Goal: Information Seeking & Learning: Learn about a topic

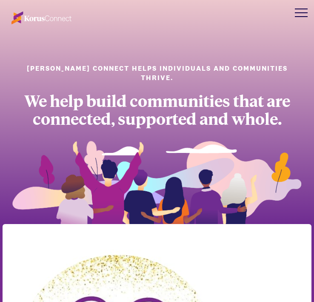
click at [298, 13] on div at bounding box center [301, 13] width 26 height 26
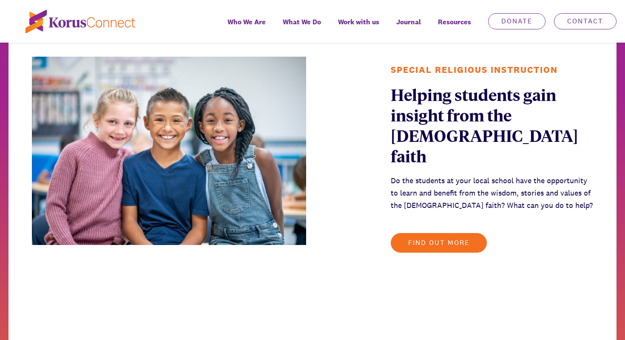
scroll to position [853, 0]
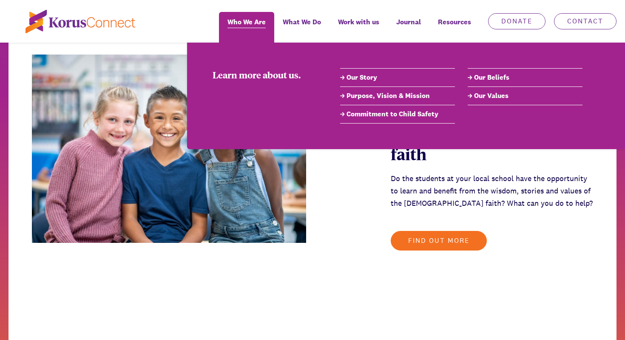
click at [239, 26] on span "Who We Are" at bounding box center [247, 22] width 38 height 12
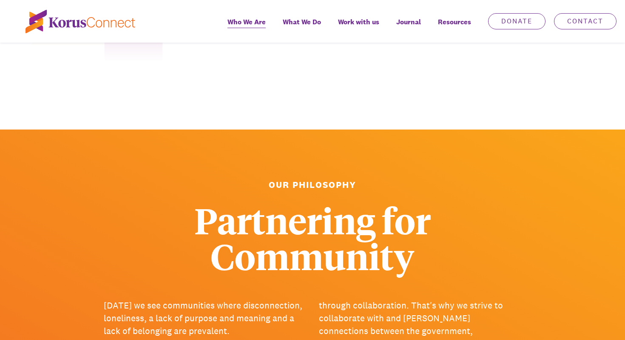
scroll to position [754, 0]
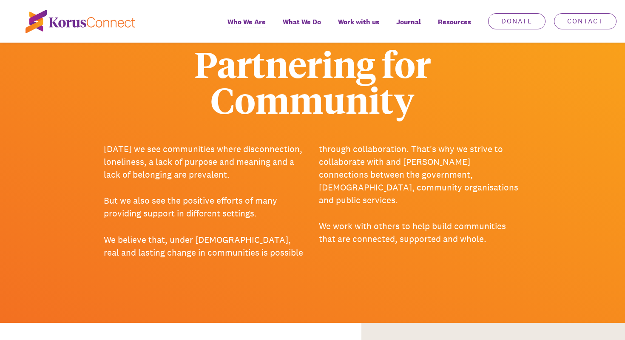
click at [314, 143] on p "We believe that, under [DEMOGRAPHIC_DATA], real and lasting change in communiti…" at bounding box center [313, 201] width 418 height 116
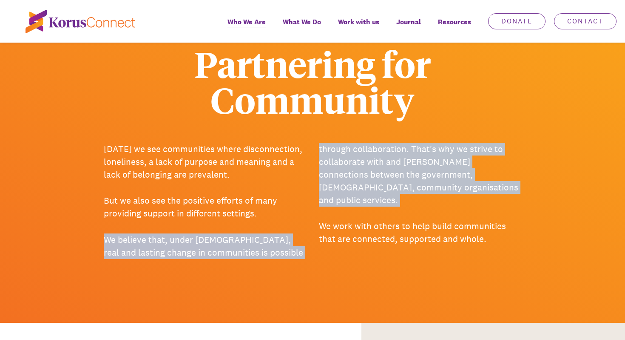
click at [314, 143] on p "We believe that, under [DEMOGRAPHIC_DATA], real and lasting change in communiti…" at bounding box center [313, 201] width 418 height 116
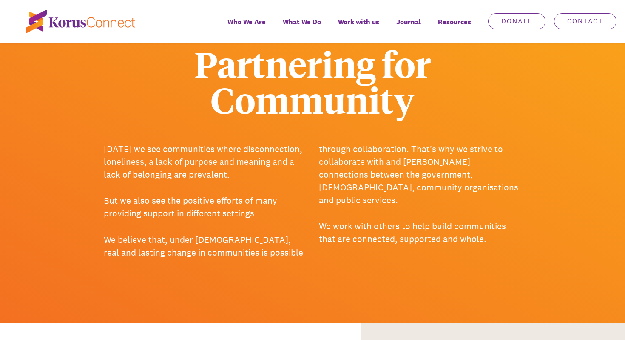
click at [314, 143] on p "We believe that, under [DEMOGRAPHIC_DATA], real and lasting change in communiti…" at bounding box center [313, 201] width 418 height 116
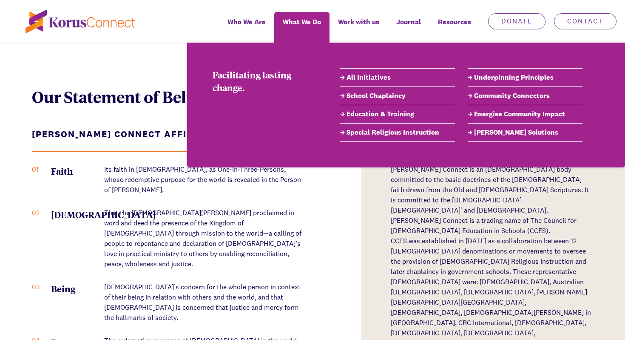
scroll to position [1033, 0]
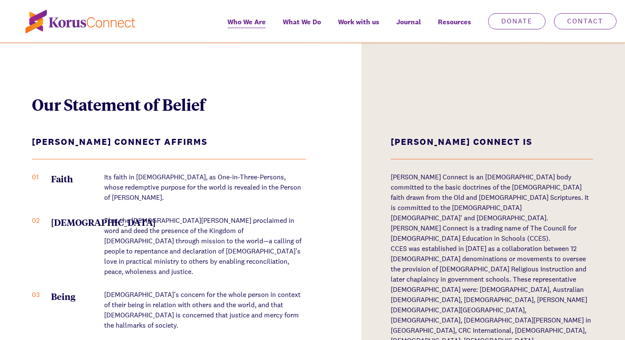
click at [232, 231] on ol "01 Faith Its faith in [DEMOGRAPHIC_DATA], as One-in-Three-Persons, whose redemp…" at bounding box center [169, 289] width 274 height 235
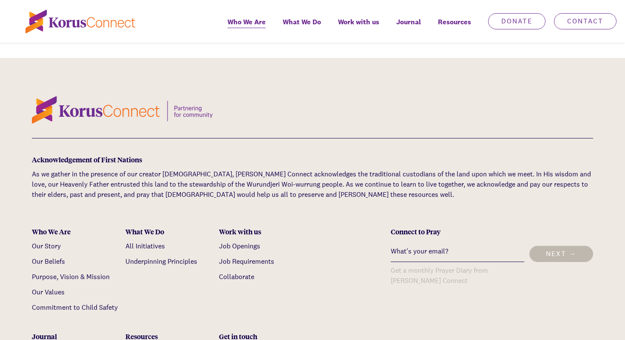
scroll to position [2813, 0]
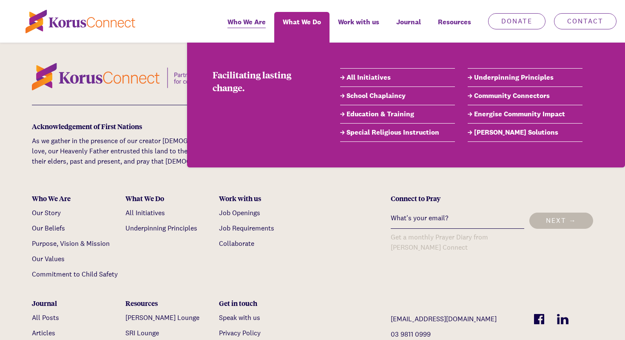
click at [314, 76] on link "All Initiatives" at bounding box center [397, 77] width 115 height 10
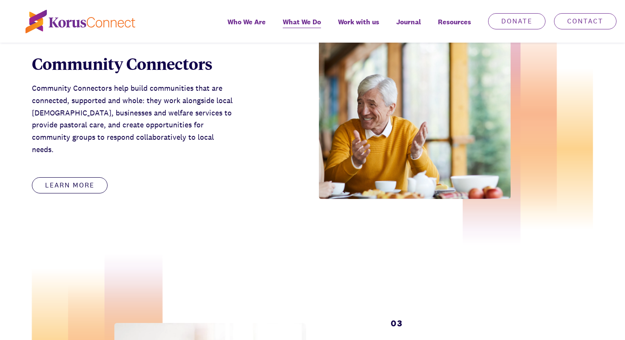
scroll to position [736, 0]
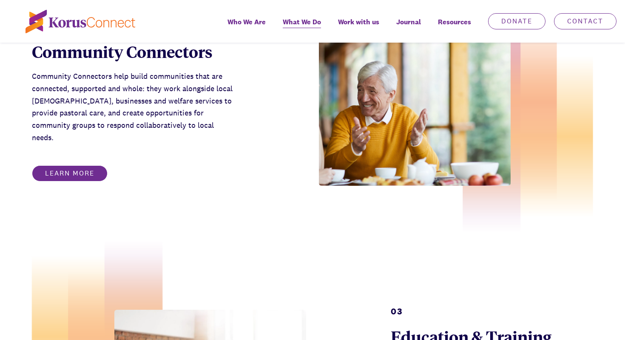
click at [85, 165] on link "Learn more" at bounding box center [70, 173] width 76 height 16
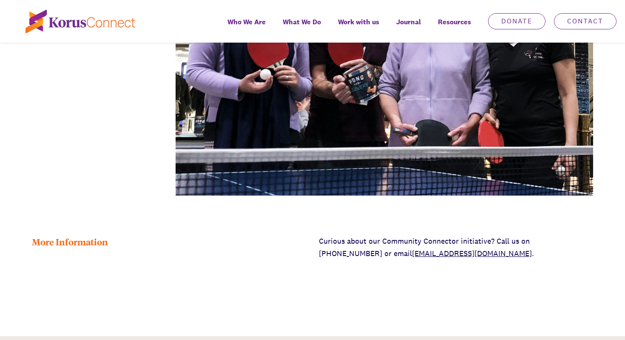
scroll to position [2053, 0]
